Goal: Find specific page/section: Find specific page/section

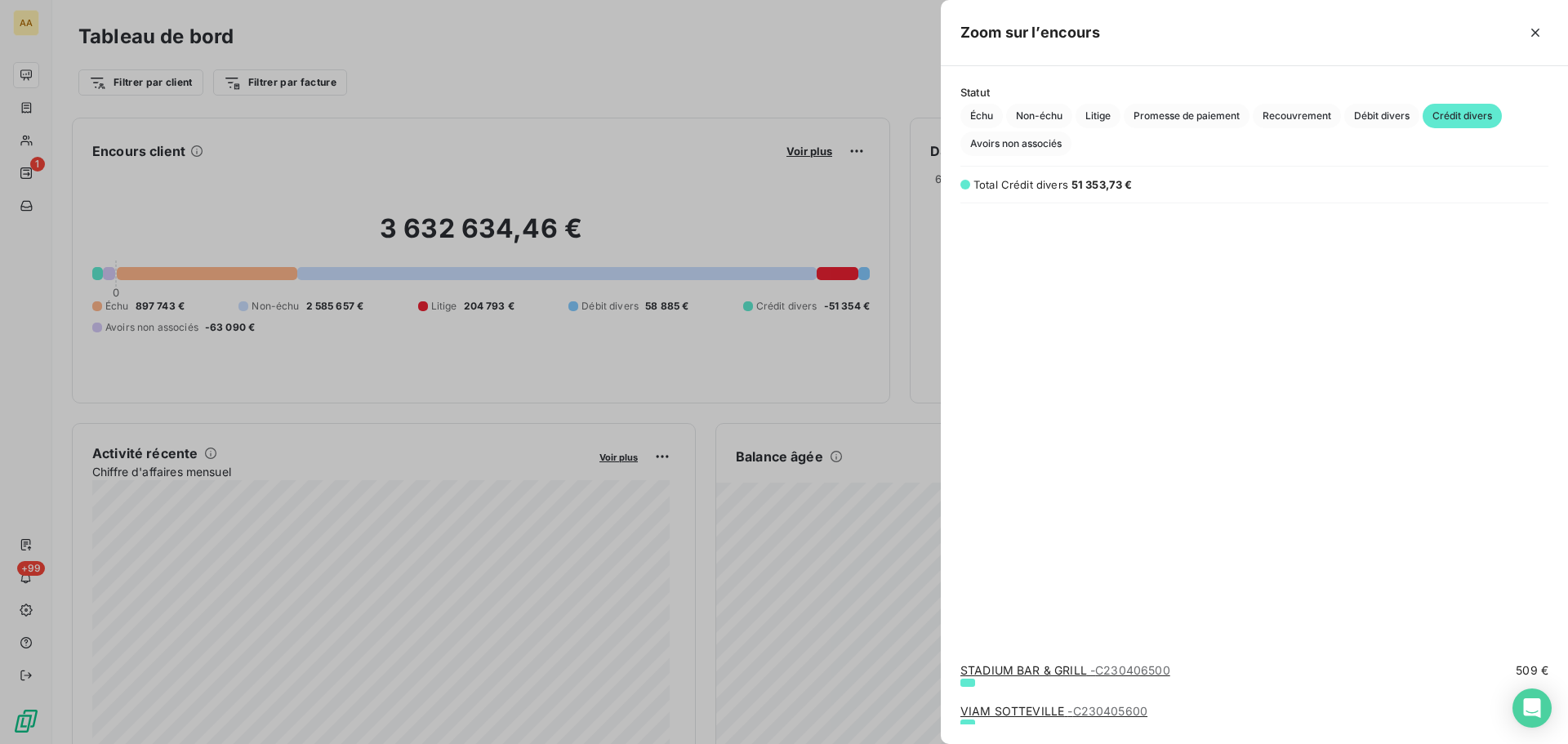
scroll to position [499, 615]
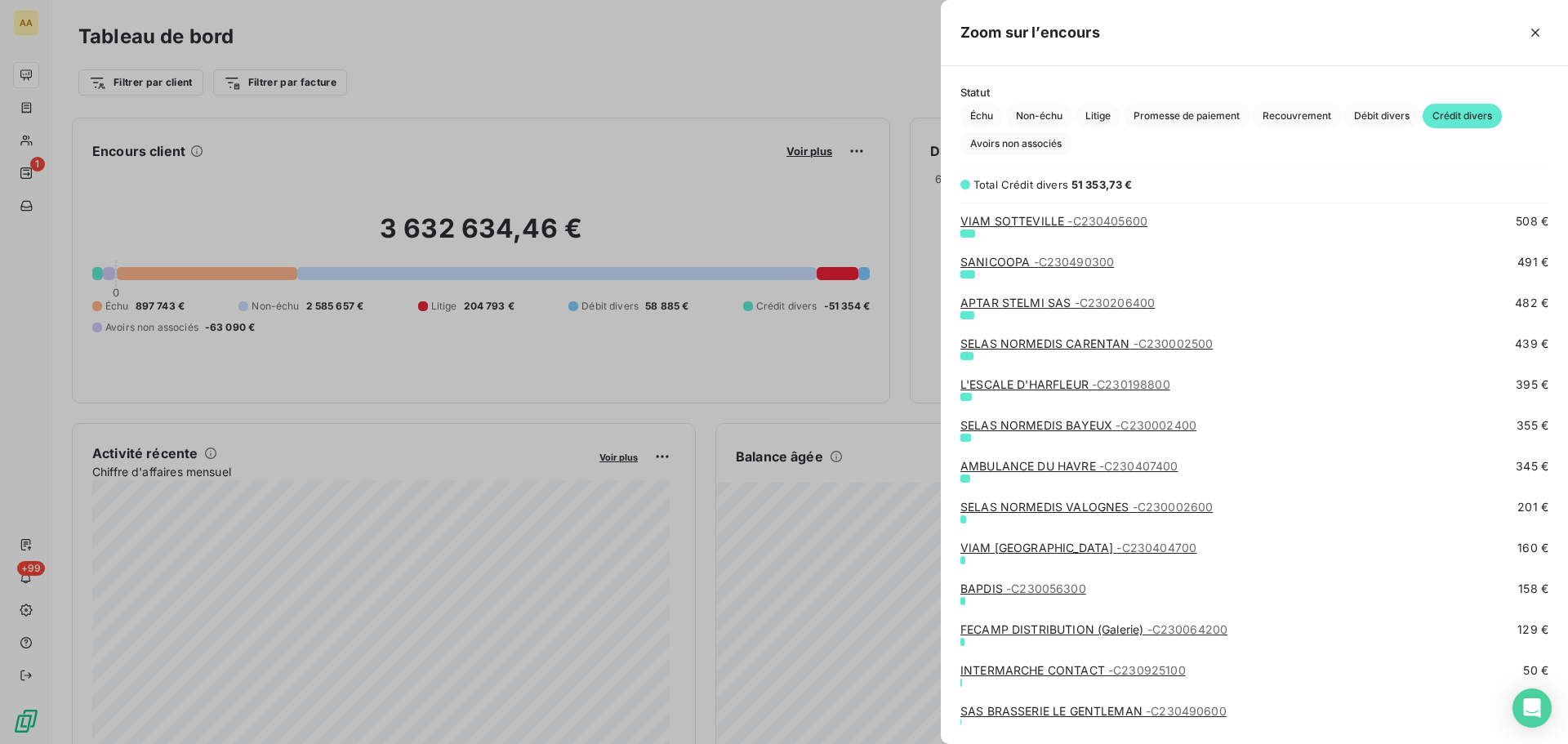
click at [43, 70] on div at bounding box center [784, 372] width 1568 height 744
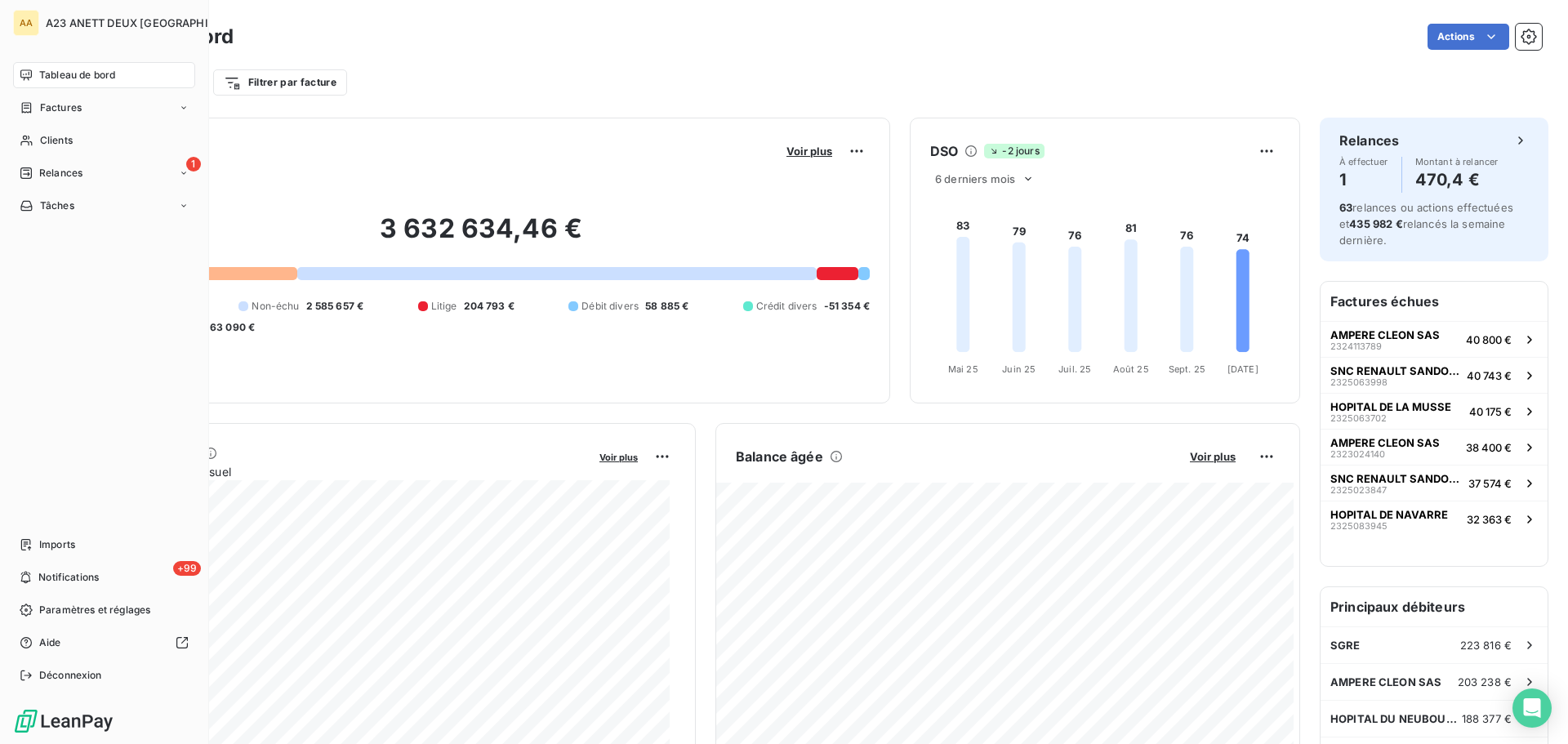
click at [45, 76] on span "Tableau de bord" at bounding box center [77, 75] width 76 height 15
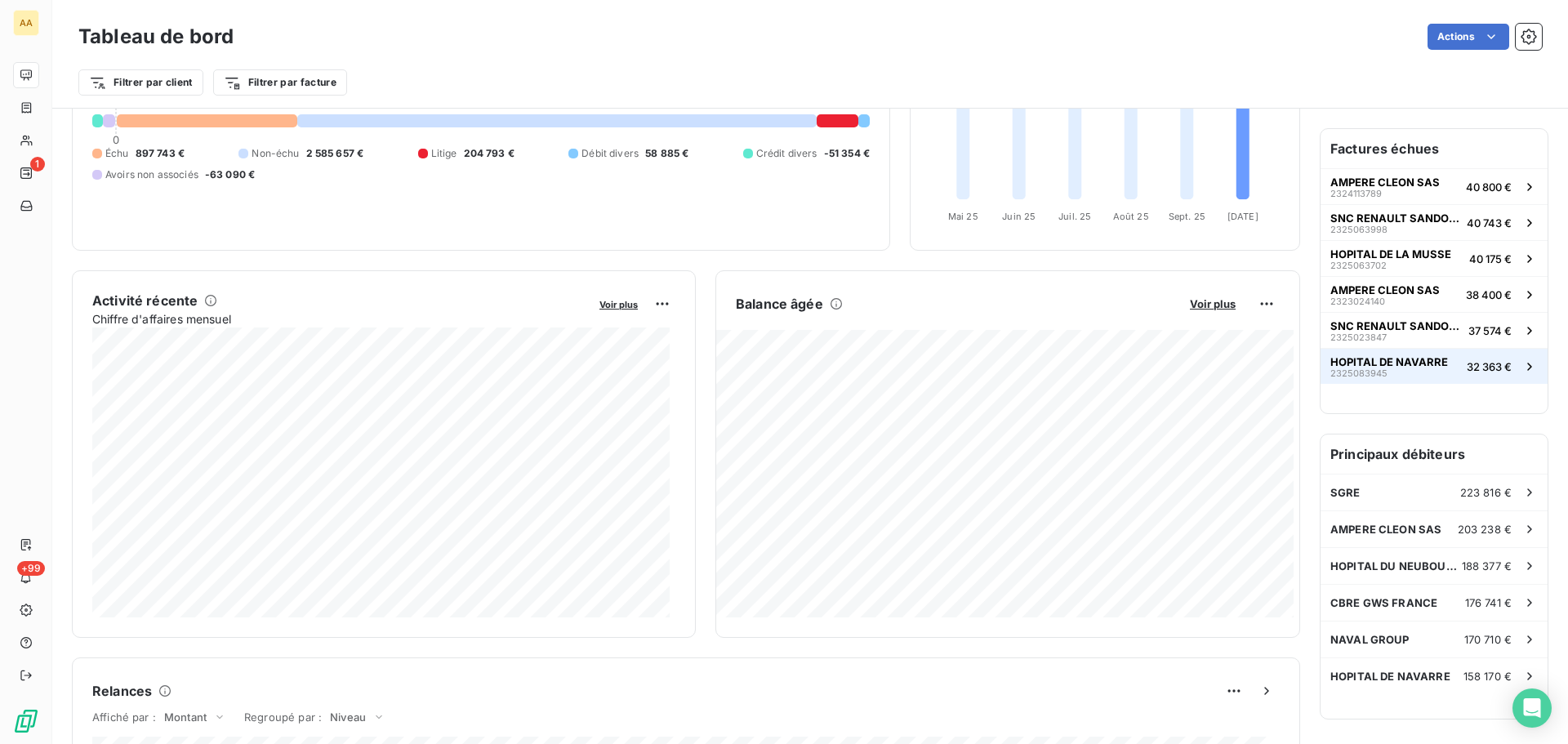
scroll to position [165, 0]
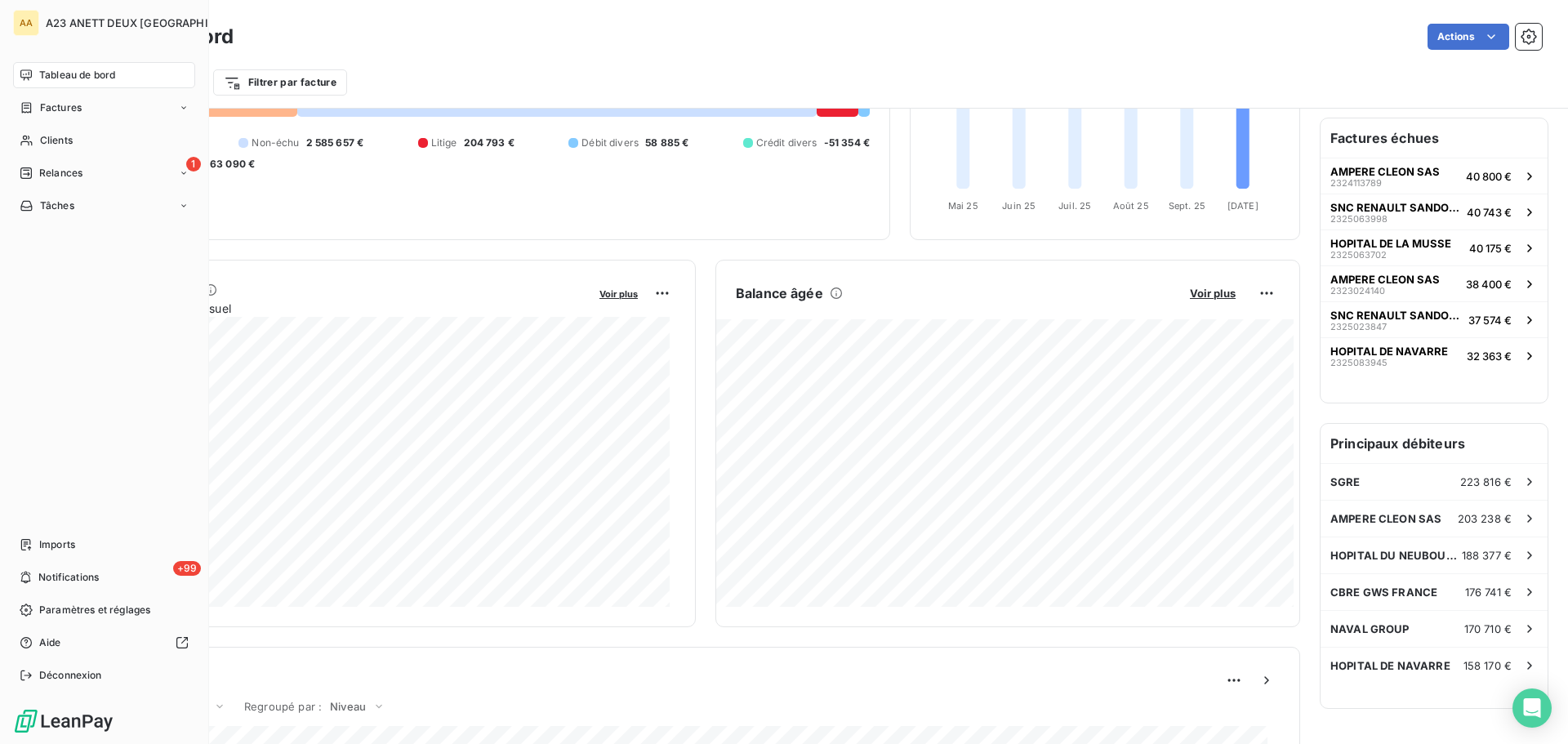
click at [76, 87] on div "Tableau de bord" at bounding box center [104, 75] width 182 height 26
click at [47, 151] on div "Clients" at bounding box center [104, 140] width 182 height 26
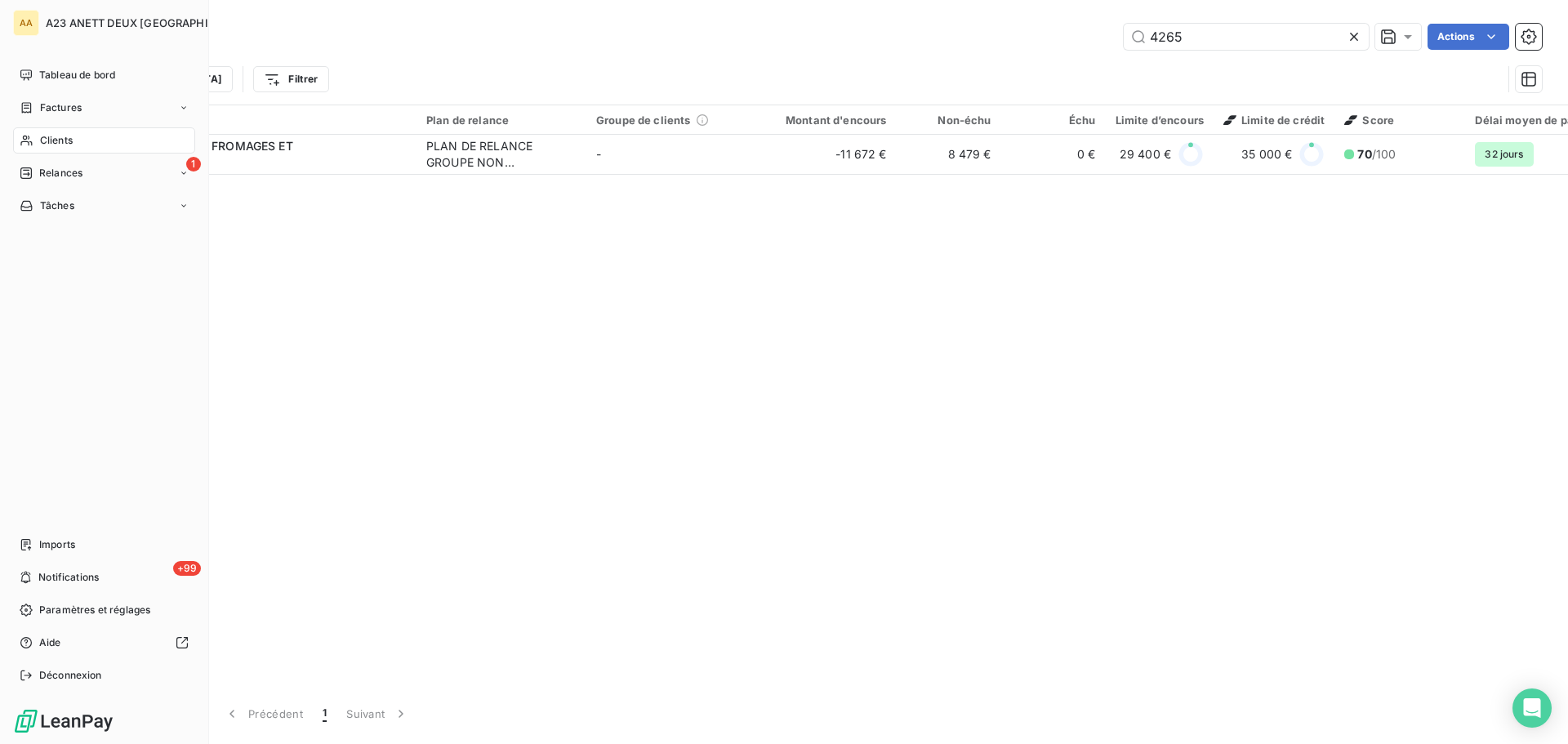
click at [40, 138] on span "Clients" at bounding box center [55, 140] width 32 height 15
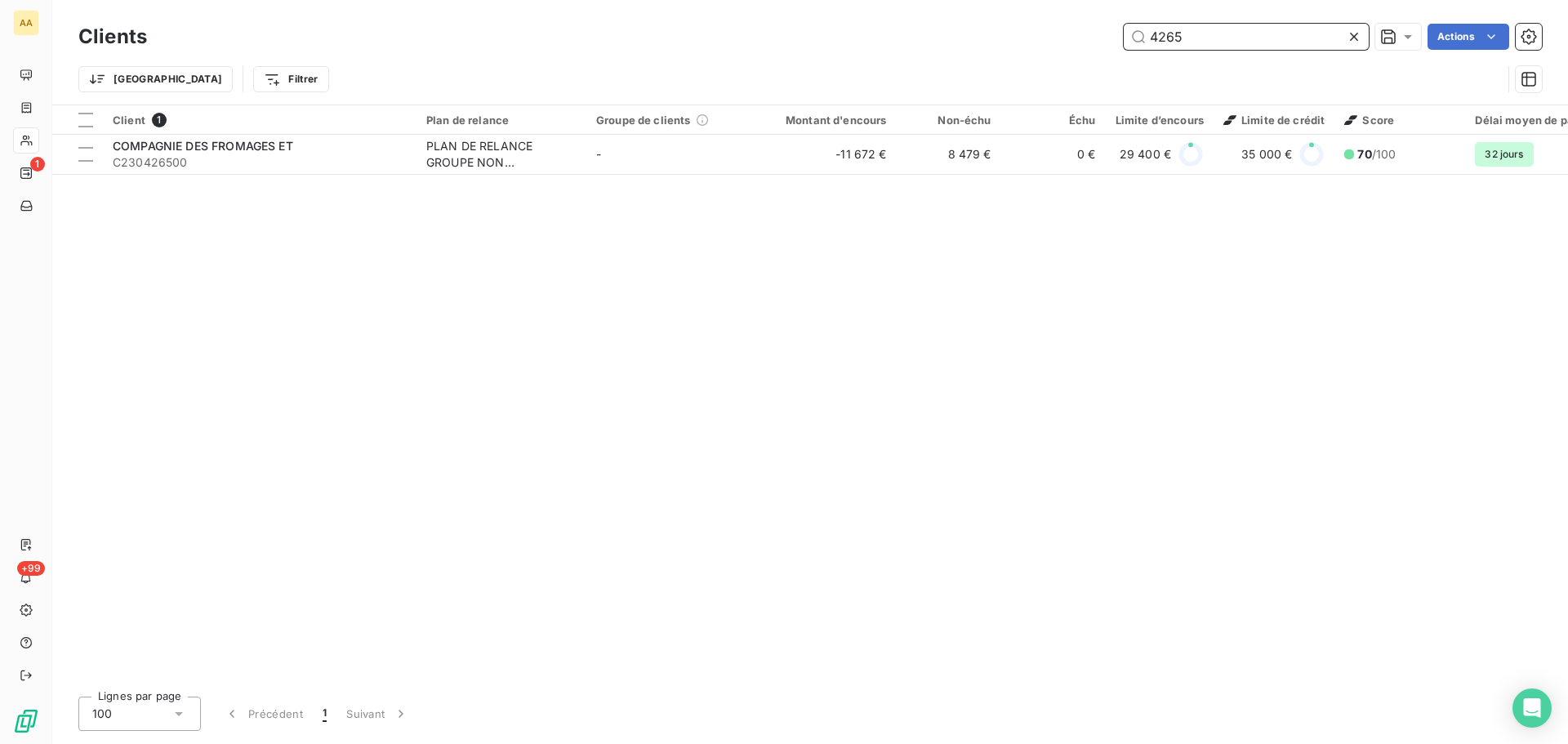
drag, startPoint x: 1178, startPoint y: 26, endPoint x: 1033, endPoint y: 19, distance: 145.2
click at [1034, 19] on div "Clients 4265 Actions" at bounding box center [810, 36] width 1464 height 34
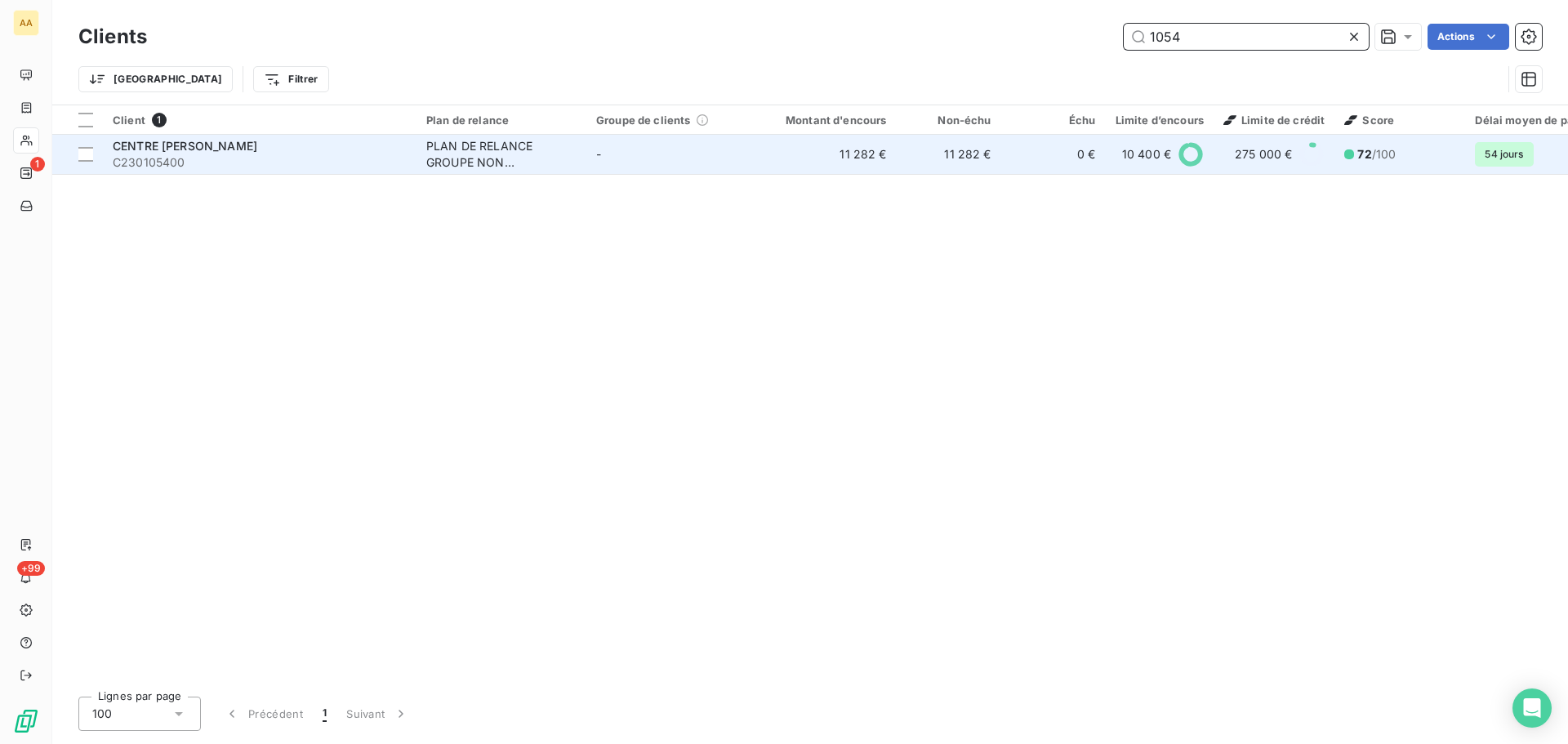
type input "1054"
click at [246, 139] on div "CENTRE [PERSON_NAME]" at bounding box center [260, 146] width 294 height 17
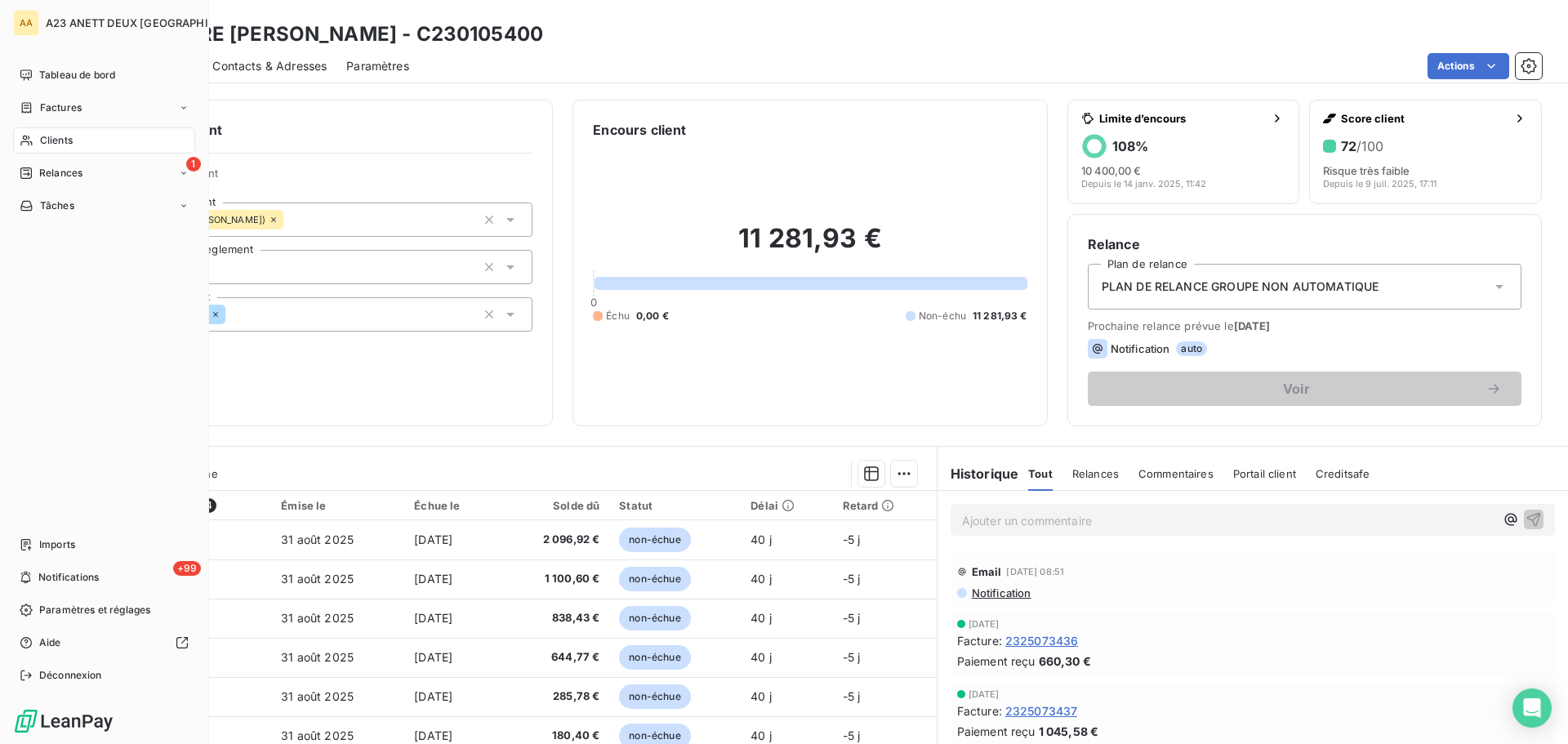
click at [59, 137] on span "Clients" at bounding box center [55, 140] width 32 height 15
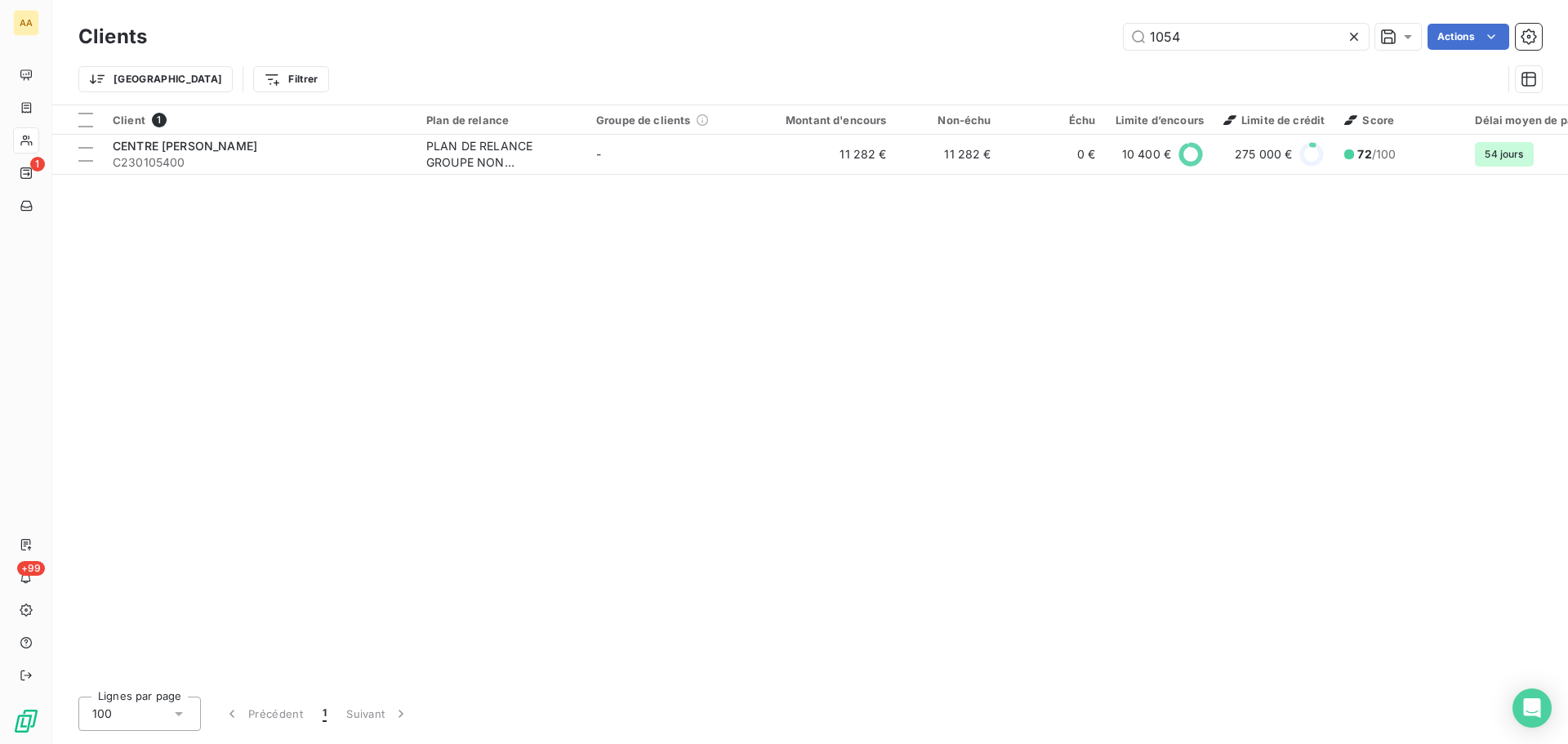
drag, startPoint x: 1175, startPoint y: 42, endPoint x: 1035, endPoint y: 44, distance: 140.0
click at [1035, 44] on div "1054 Actions" at bounding box center [853, 37] width 1375 height 26
type input "4351"
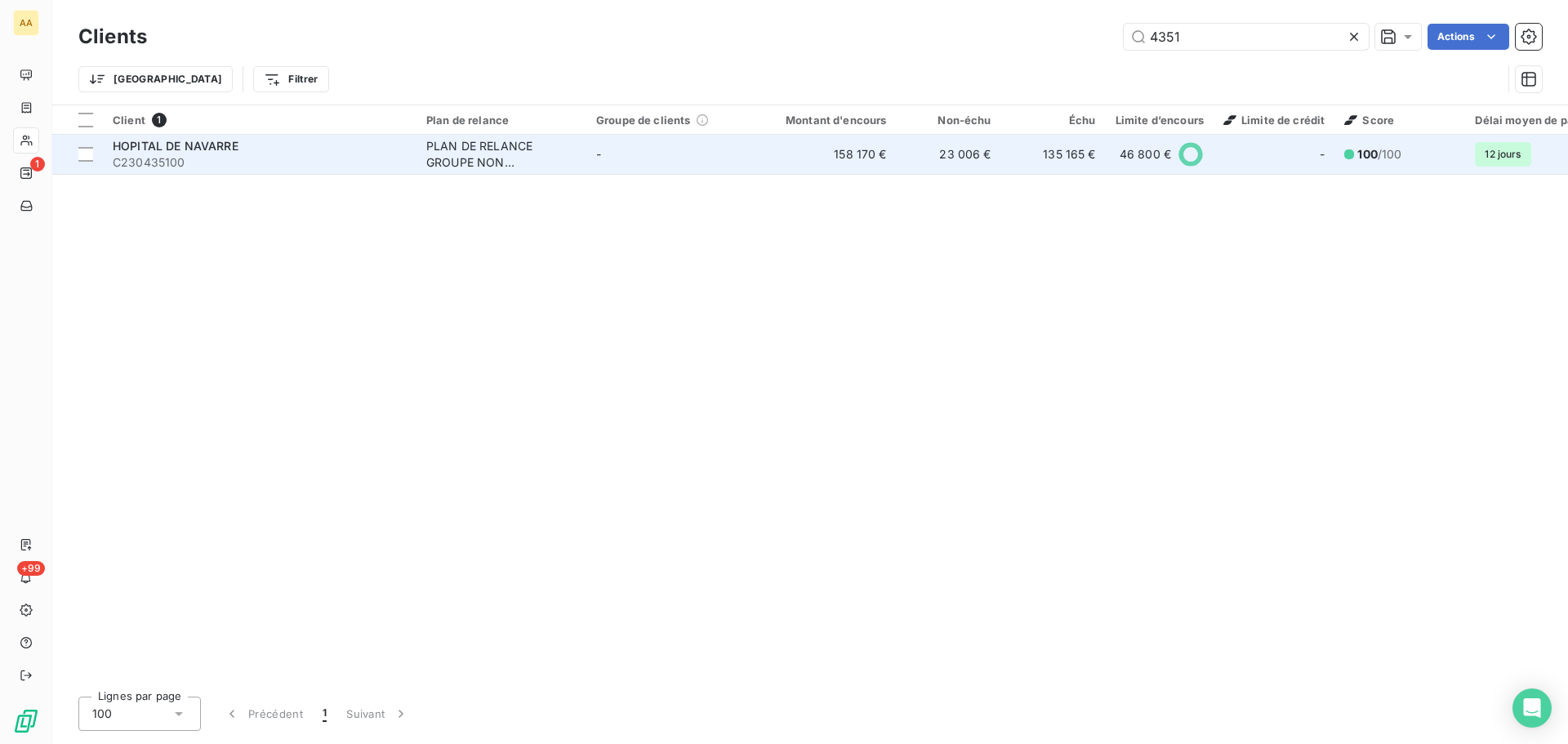
click at [346, 154] on span "C230435100" at bounding box center [260, 163] width 294 height 17
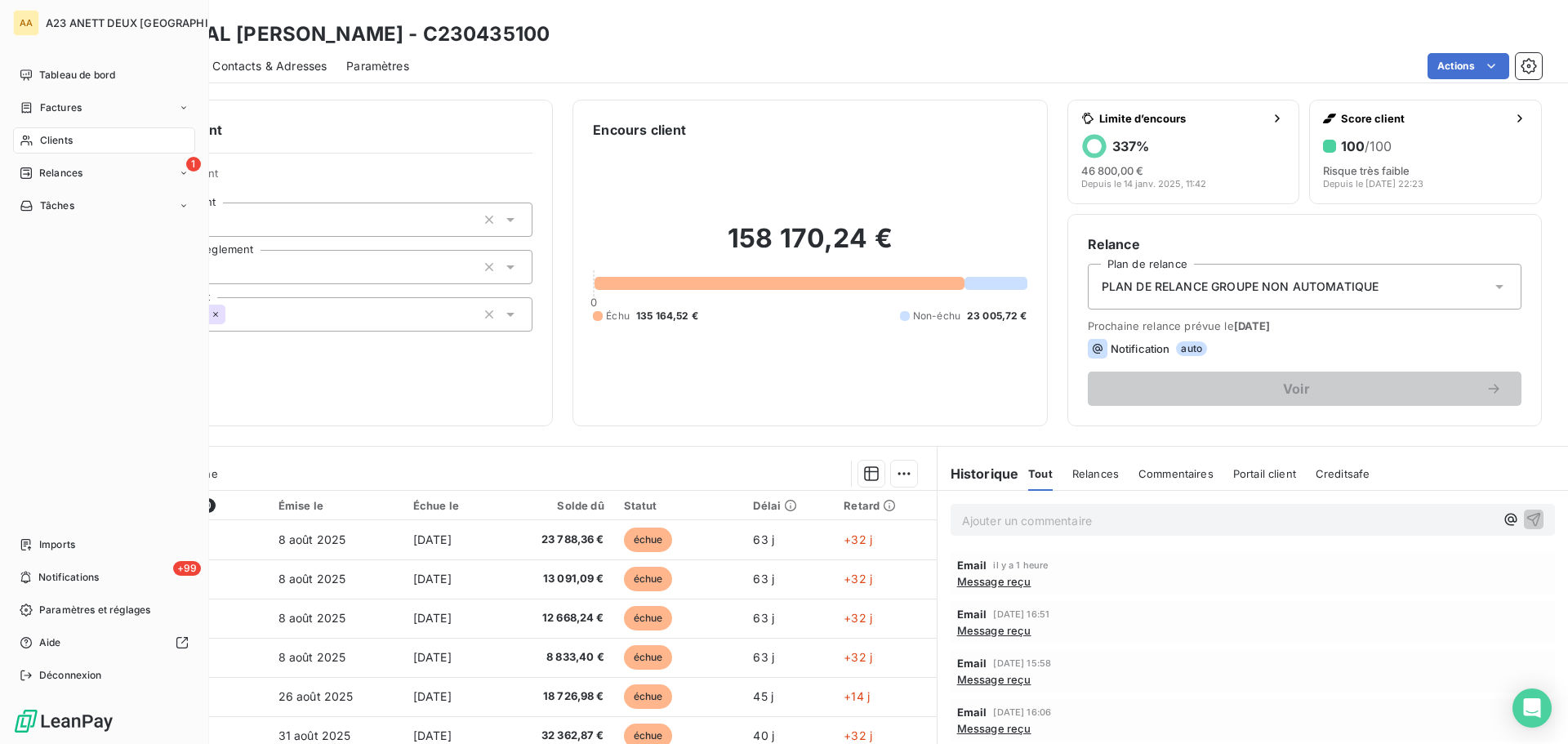
click at [50, 133] on span "Clients" at bounding box center [55, 140] width 32 height 15
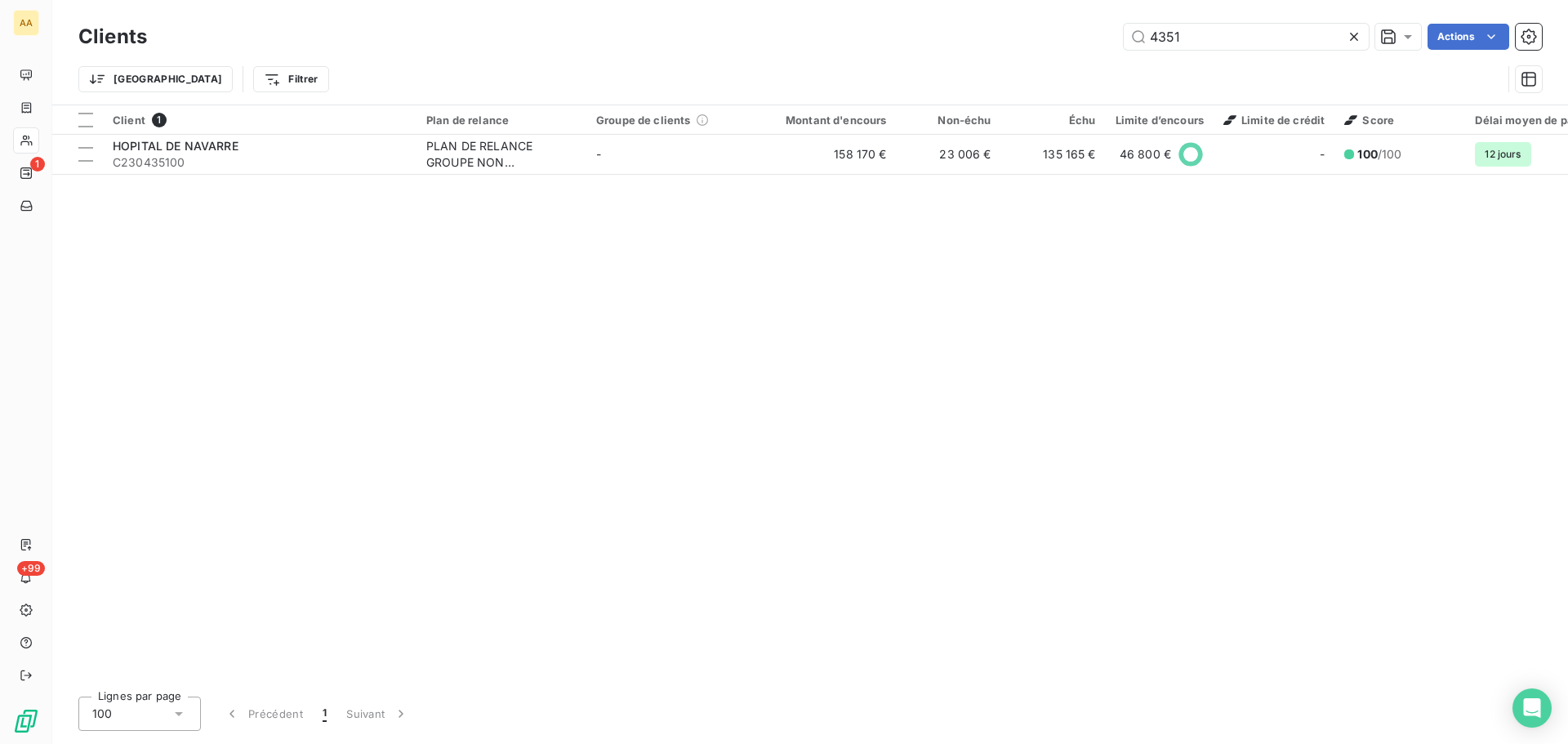
drag, startPoint x: 1176, startPoint y: 37, endPoint x: 1116, endPoint y: 37, distance: 60.0
click at [1116, 37] on div "4351 Actions" at bounding box center [853, 37] width 1375 height 26
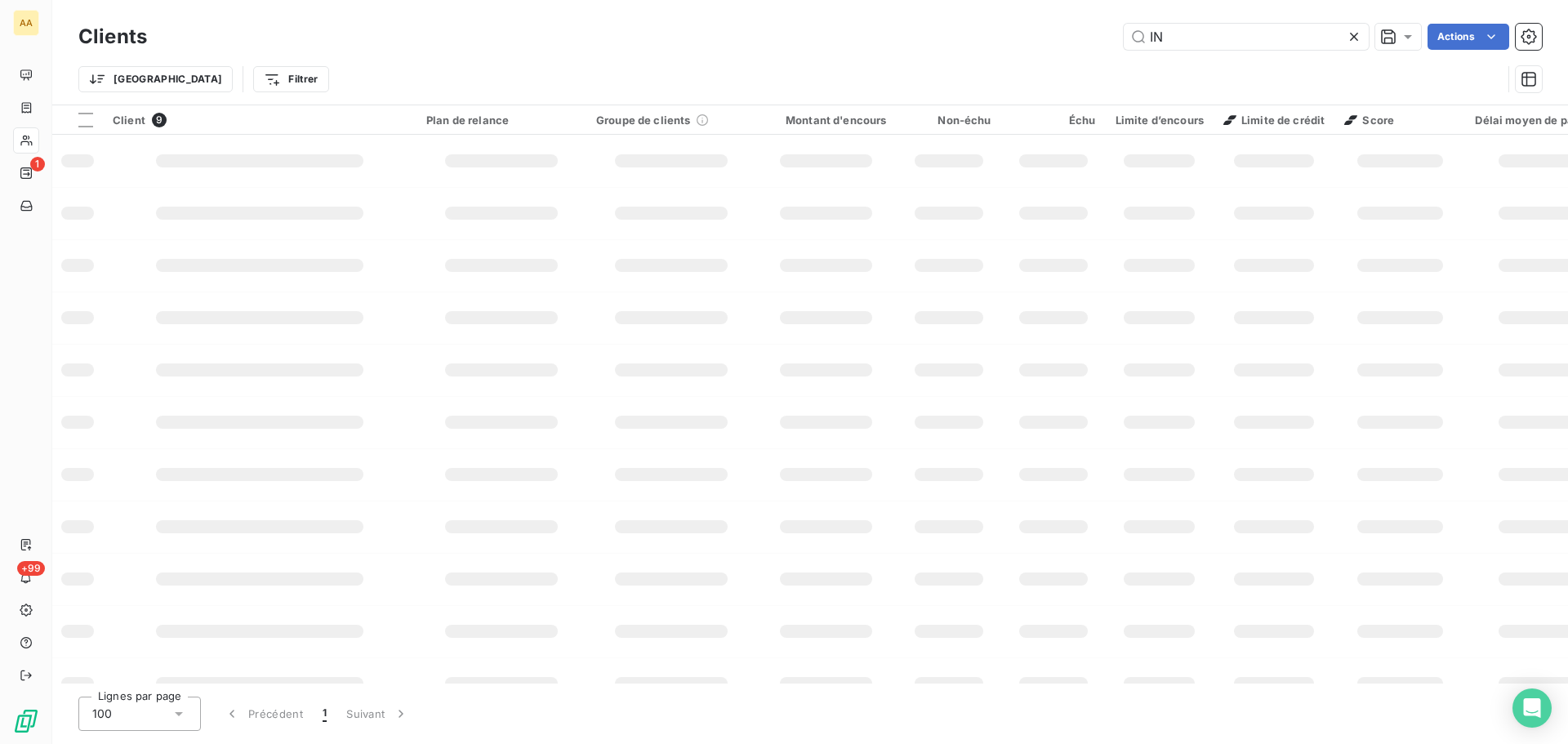
type input "I"
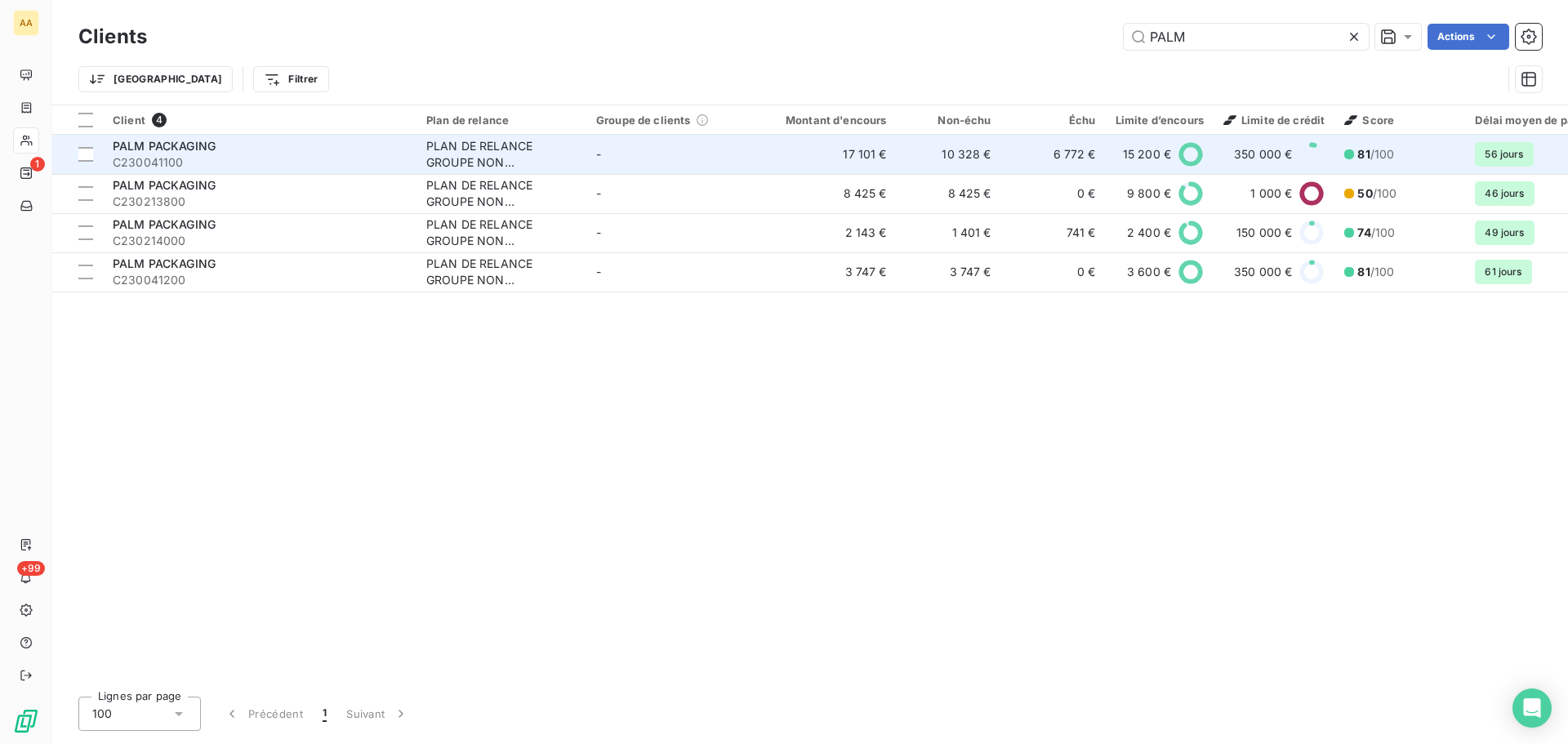
type input "PALM"
click at [293, 154] on span "C230041100" at bounding box center [260, 163] width 294 height 17
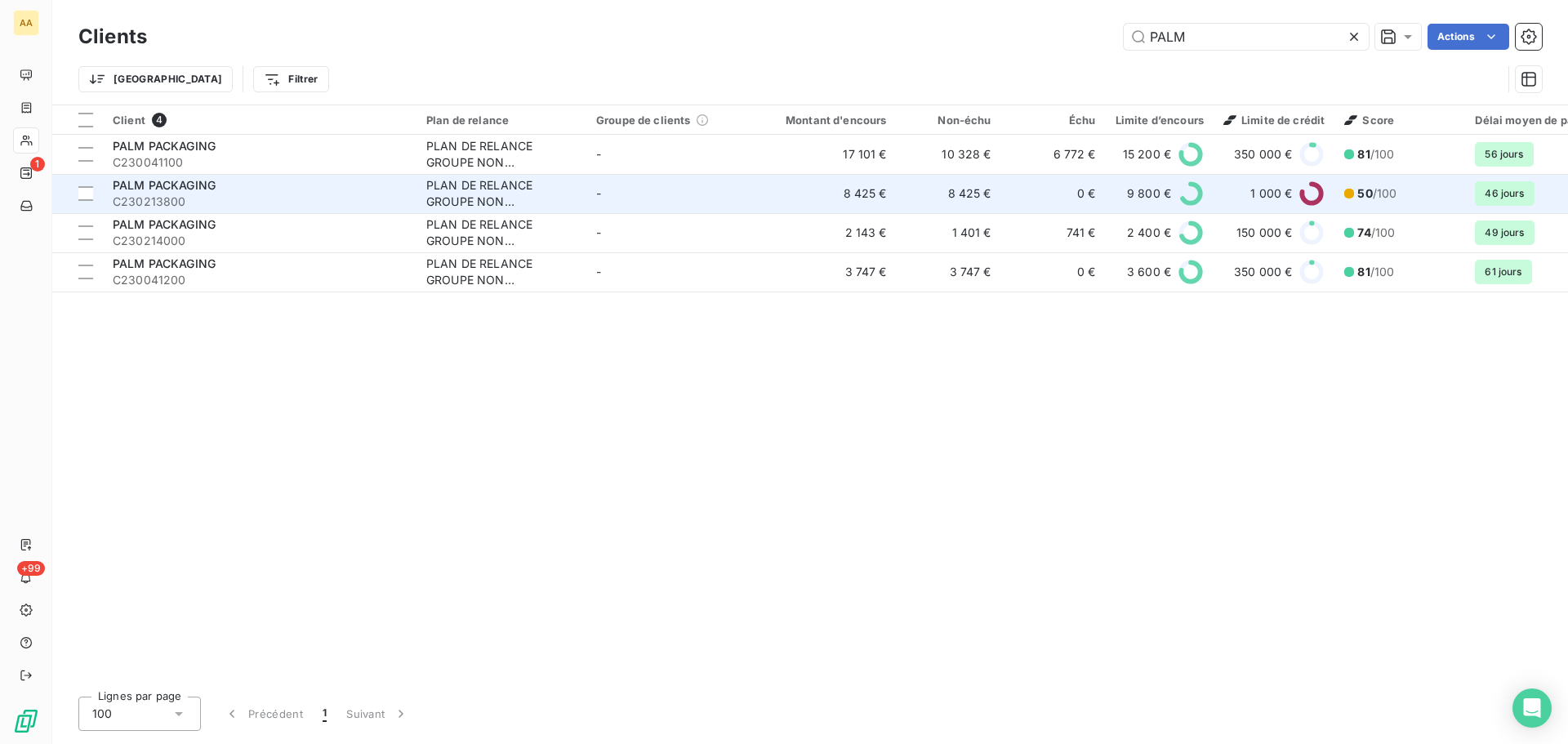
click at [278, 198] on span "C230213800" at bounding box center [260, 201] width 294 height 17
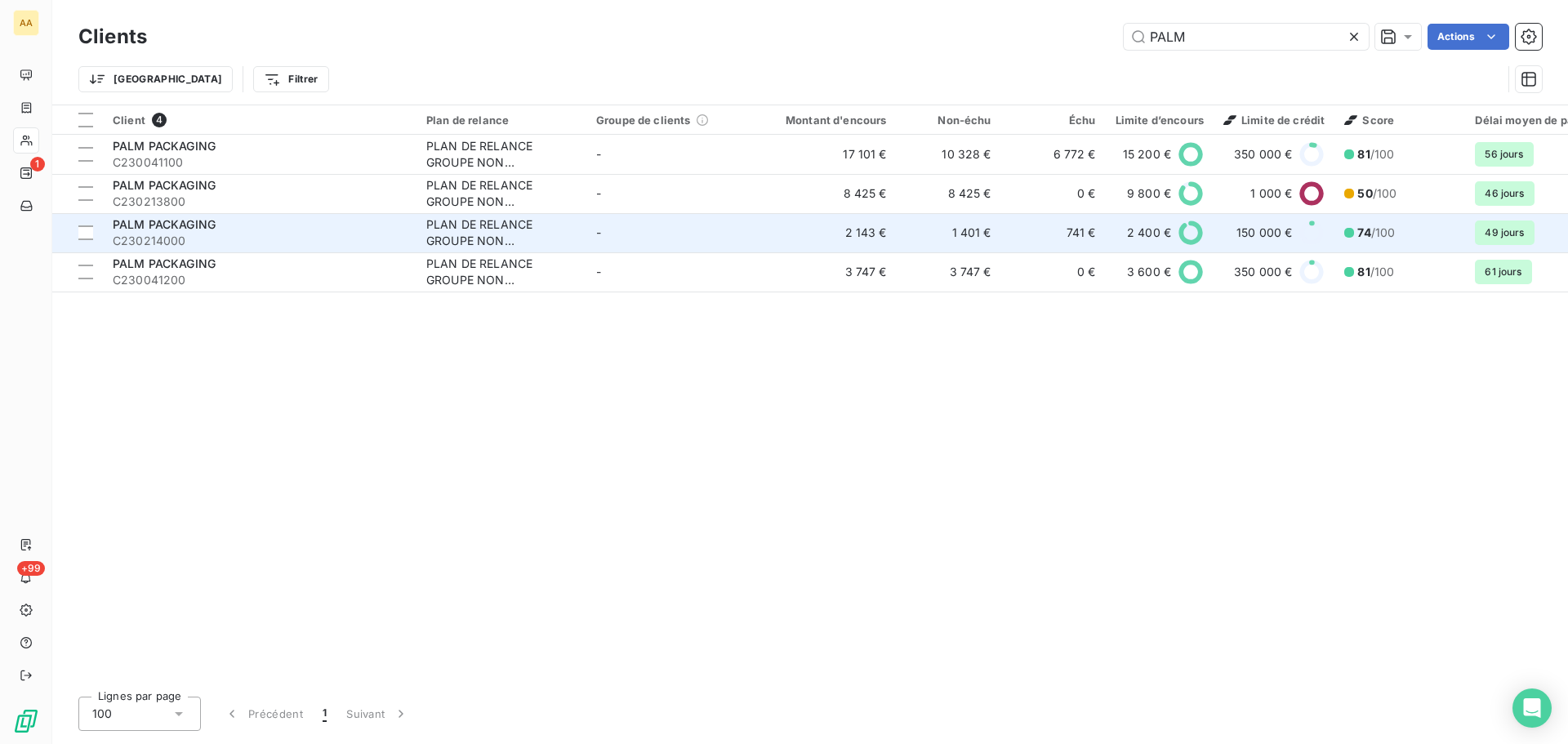
click at [315, 241] on span "C230214000" at bounding box center [260, 241] width 294 height 17
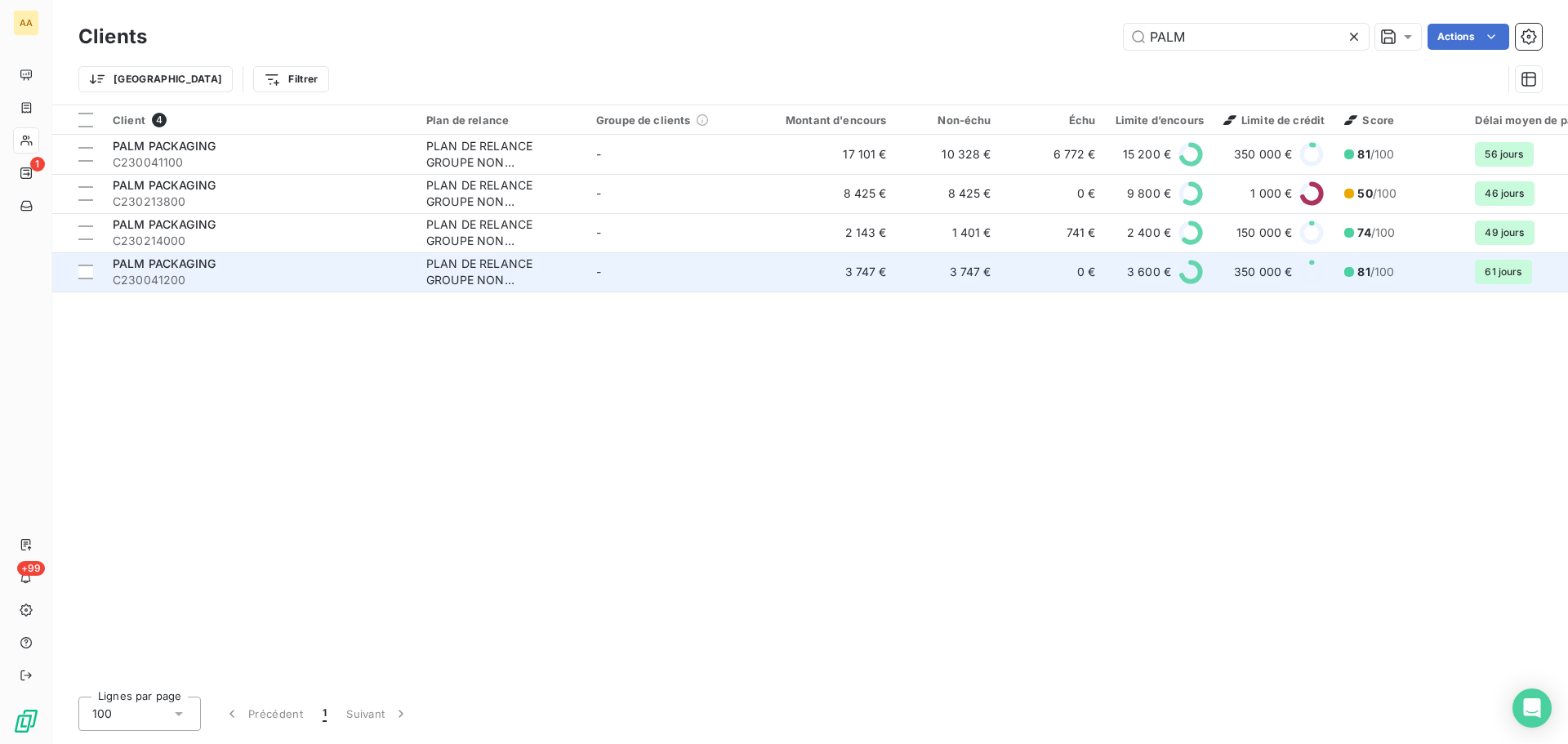
click at [255, 283] on span "C230041200" at bounding box center [260, 280] width 294 height 17
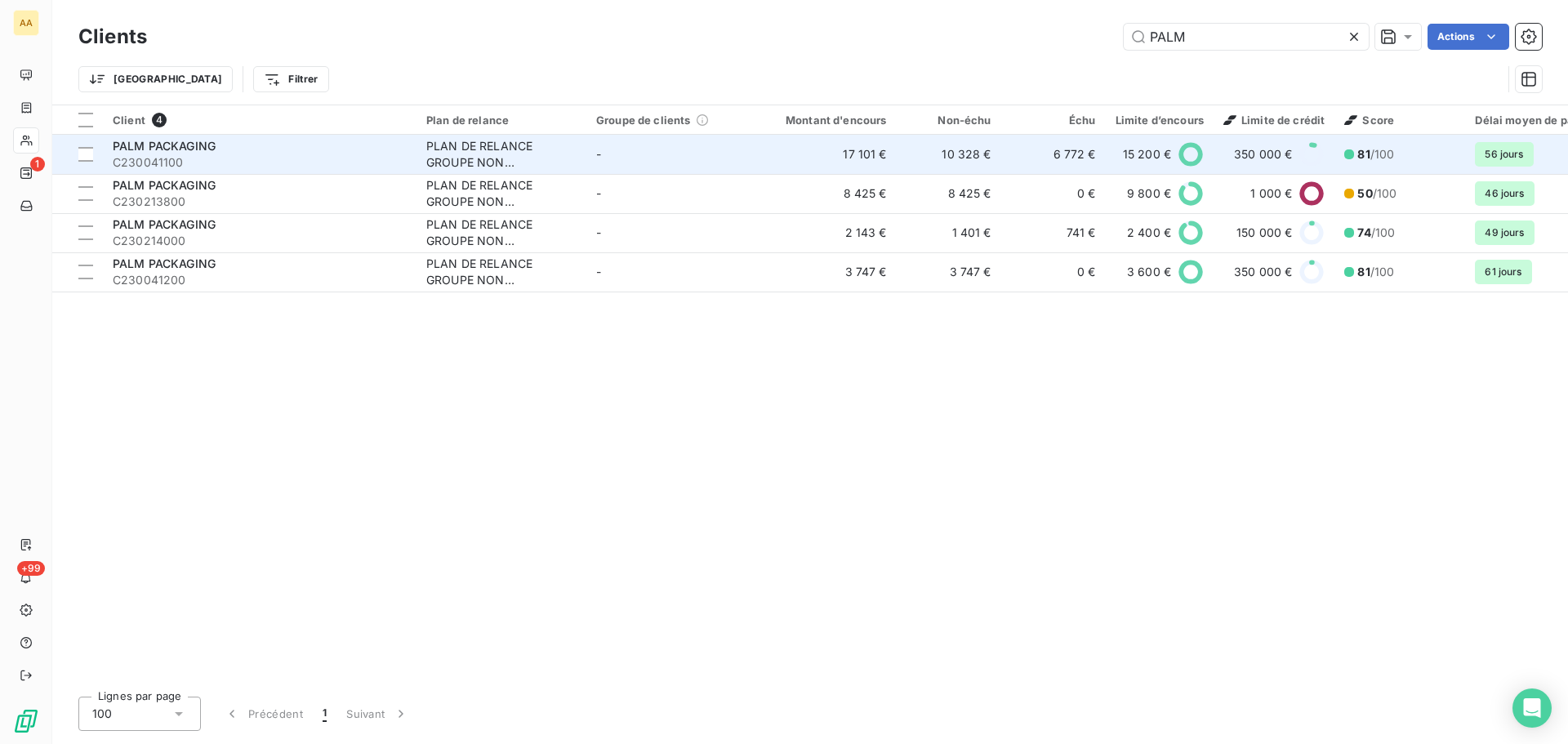
click at [300, 162] on span "C230041100" at bounding box center [260, 163] width 294 height 17
